Goal: Find contact information: Find contact information

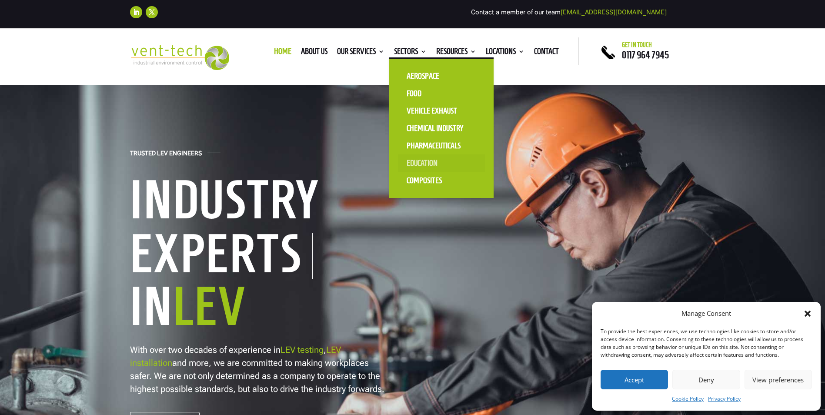
click at [418, 162] on link "Education" at bounding box center [441, 162] width 87 height 17
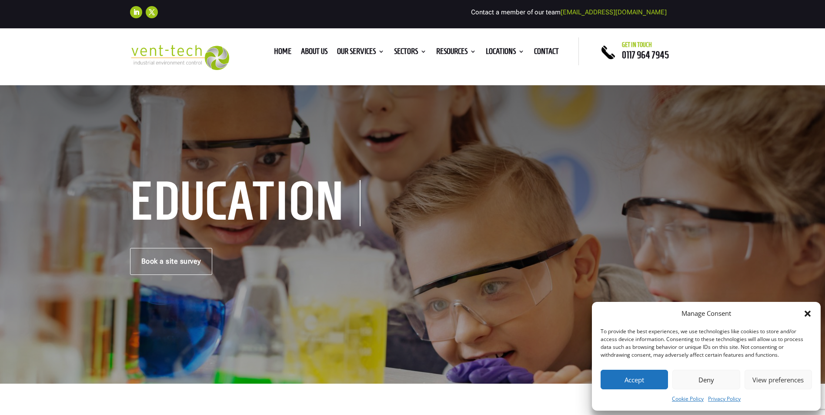
click at [635, 380] on button "Accept" at bounding box center [634, 380] width 67 height 20
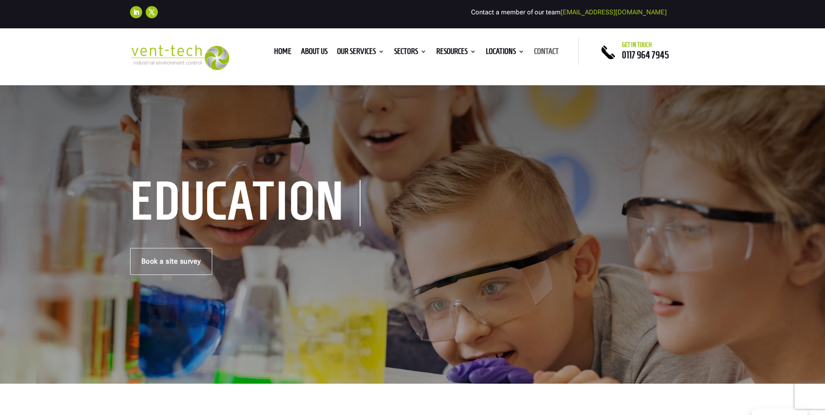
click at [550, 50] on link "Contact" at bounding box center [546, 53] width 25 height 10
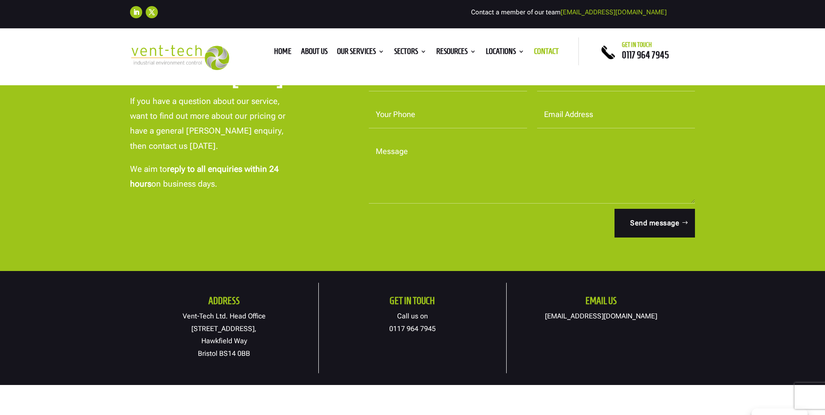
scroll to position [305, 0]
